Goal: Task Accomplishment & Management: Use online tool/utility

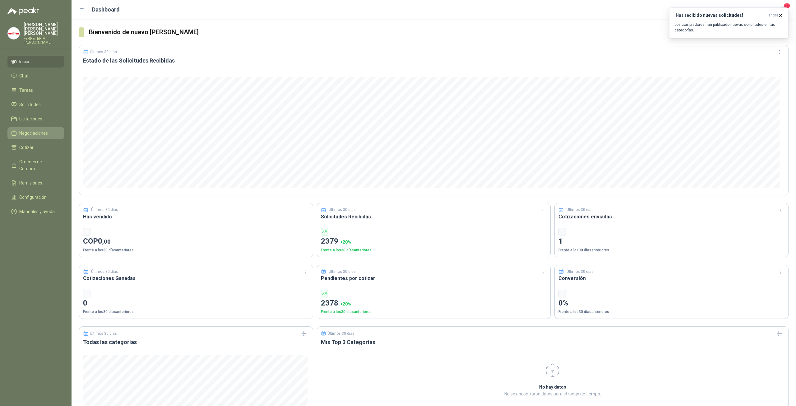
click at [44, 127] on link "Negociaciones" at bounding box center [35, 133] width 57 height 12
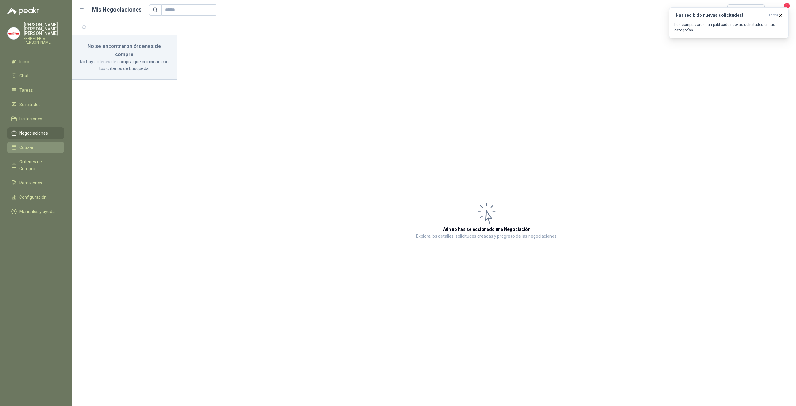
click at [34, 144] on li "Cotizar" at bounding box center [35, 147] width 49 height 7
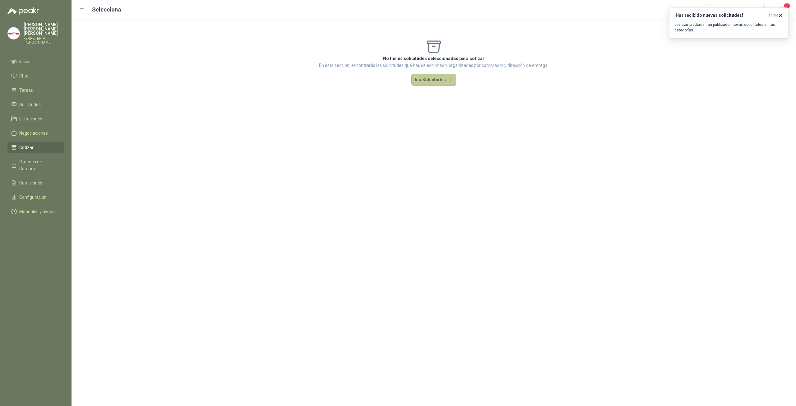
click at [430, 84] on button "Ir a Solicitudes" at bounding box center [433, 80] width 45 height 12
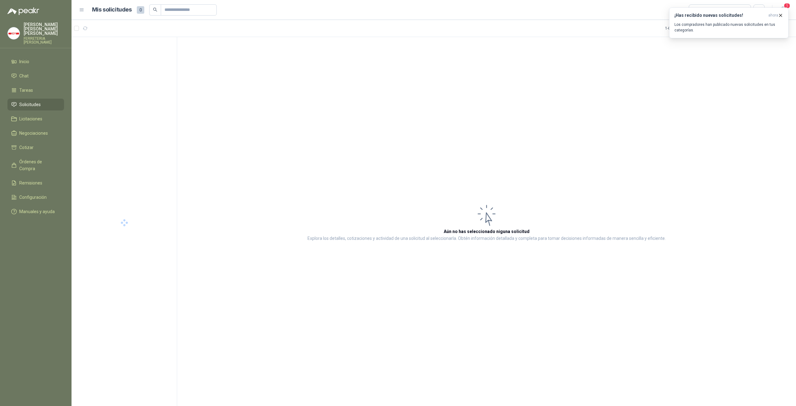
click at [433, 77] on article "Aún no has seleccionado niguna solicitud Explora los detalles, cotizaciones y a…" at bounding box center [486, 222] width 619 height 371
click at [230, 163] on article "Aún no has seleccionado niguna solicitud Explora los detalles, cotizaciones y a…" at bounding box center [486, 222] width 619 height 371
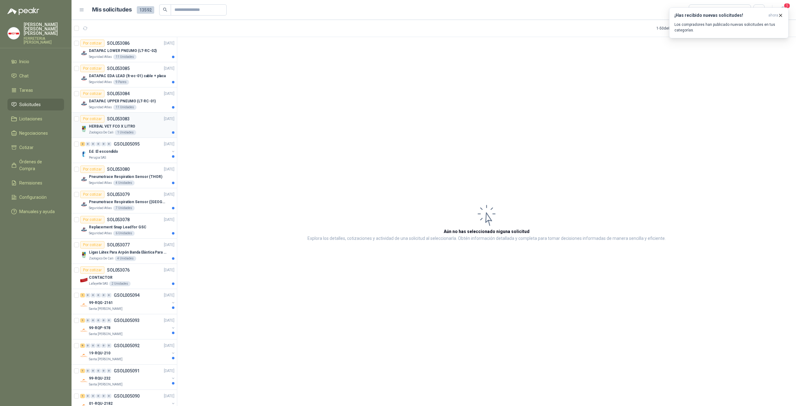
click at [136, 131] on div "Zoologico De Cali 1 Unidades" at bounding box center [132, 132] width 86 height 5
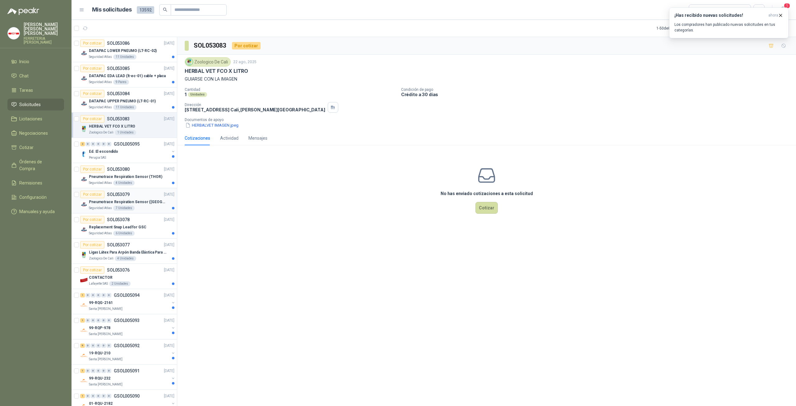
click at [120, 206] on div "7 Unidades" at bounding box center [123, 208] width 21 height 5
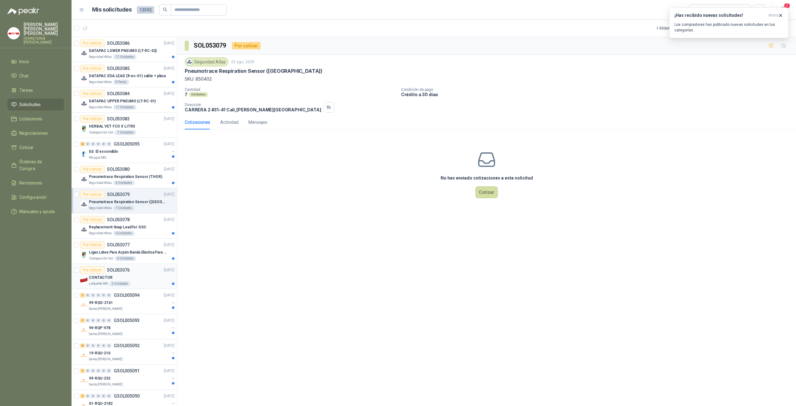
click at [123, 275] on div "CONTACTOR" at bounding box center [132, 277] width 86 height 7
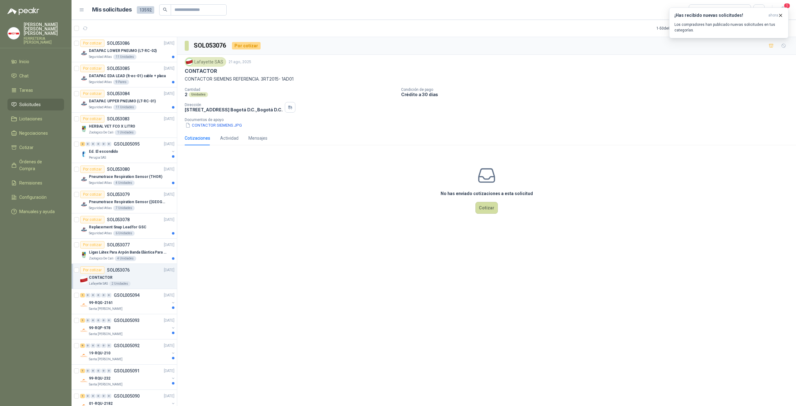
click at [357, 183] on div "No has enviado cotizaciones a esta solicitud Cotizar" at bounding box center [486, 189] width 619 height 79
